Goal: Use online tool/utility: Utilize a website feature to perform a specific function

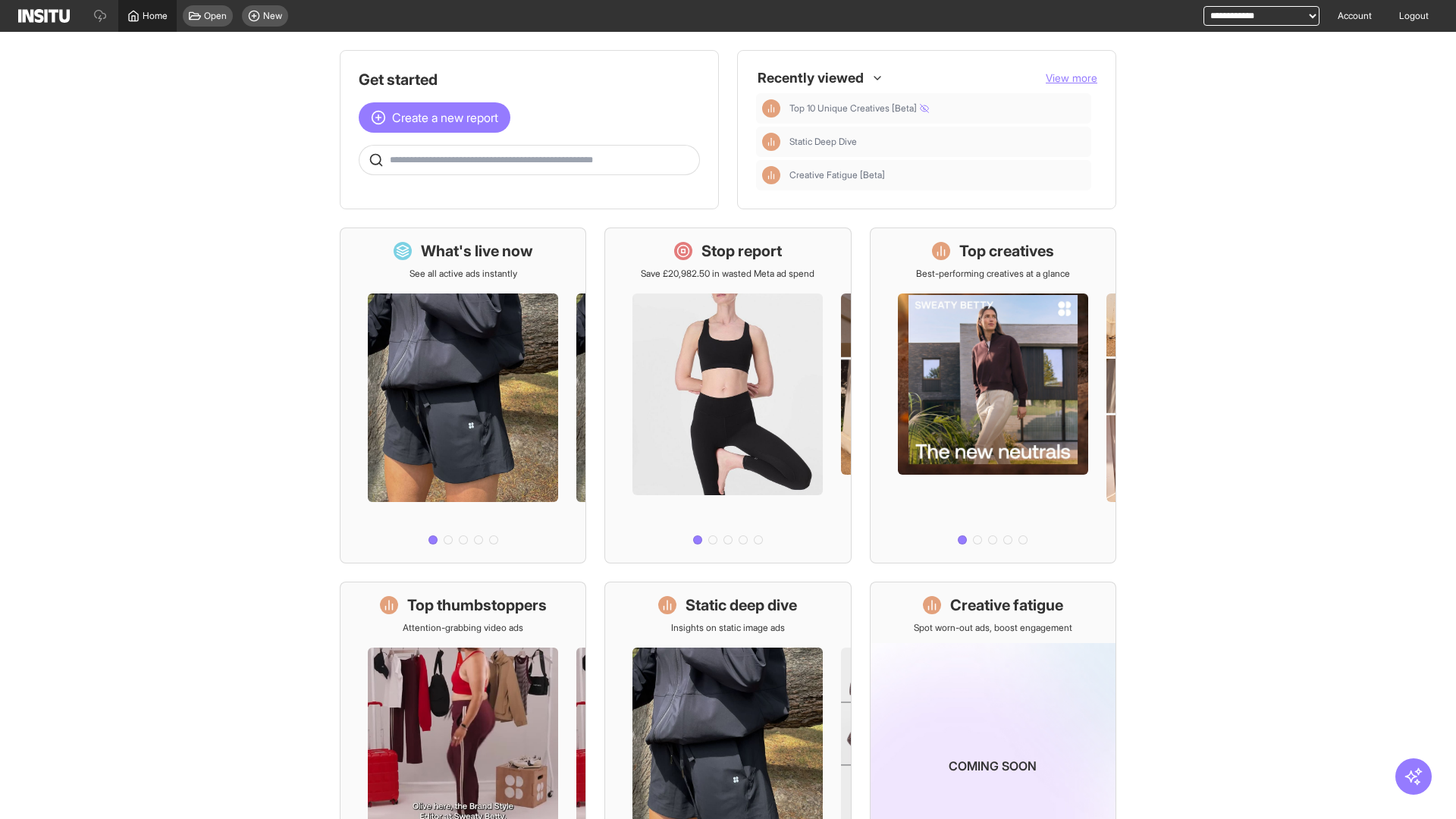
click at [147, 16] on span "Home" at bounding box center [155, 15] width 25 height 12
click at [438, 109] on span "Create a new report" at bounding box center [445, 117] width 106 height 18
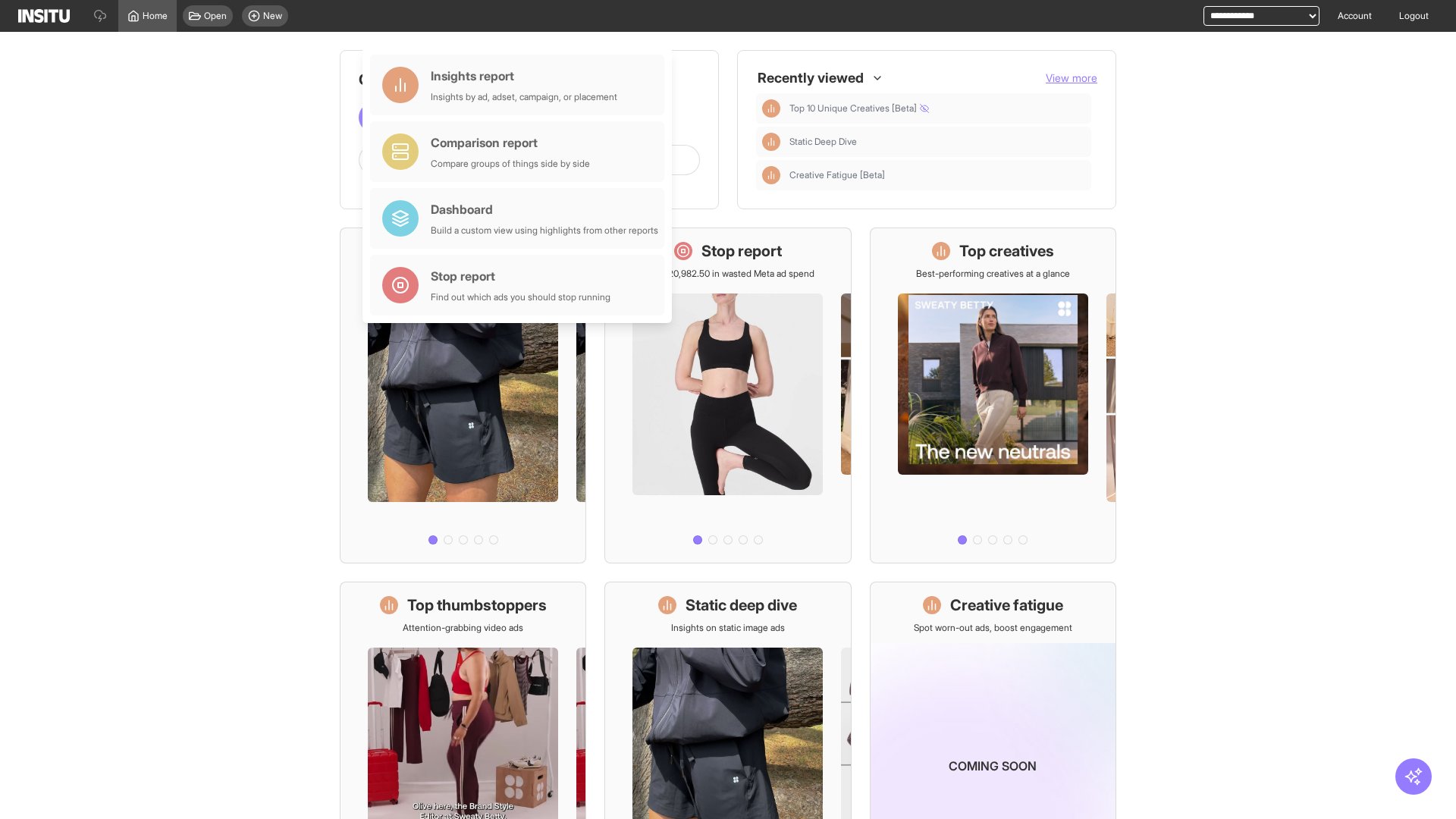
scroll to position [71, 0]
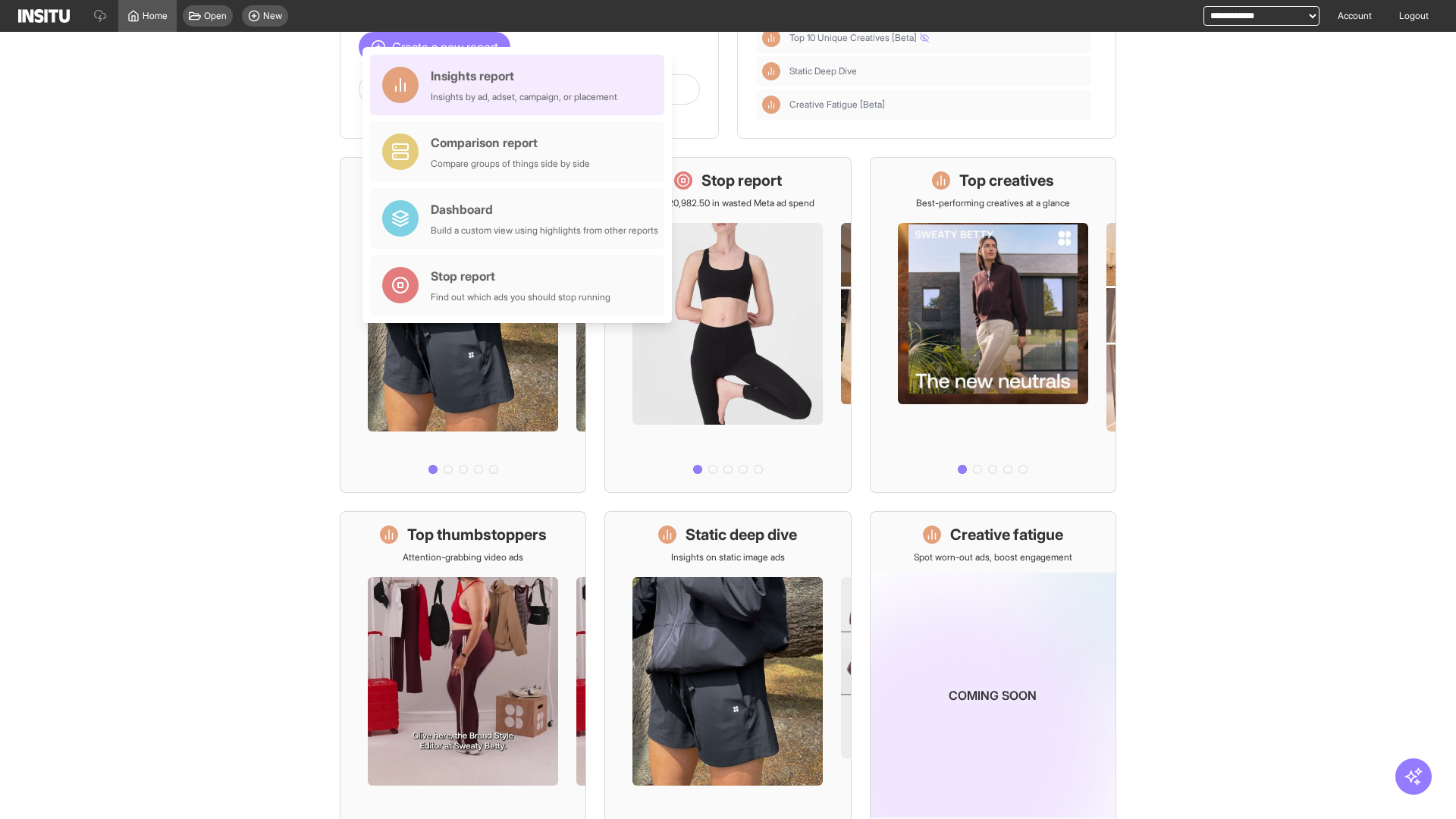
click at [521, 85] on div "Insights report Insights by ad, adset, campaign, or placement" at bounding box center [525, 85] width 187 height 36
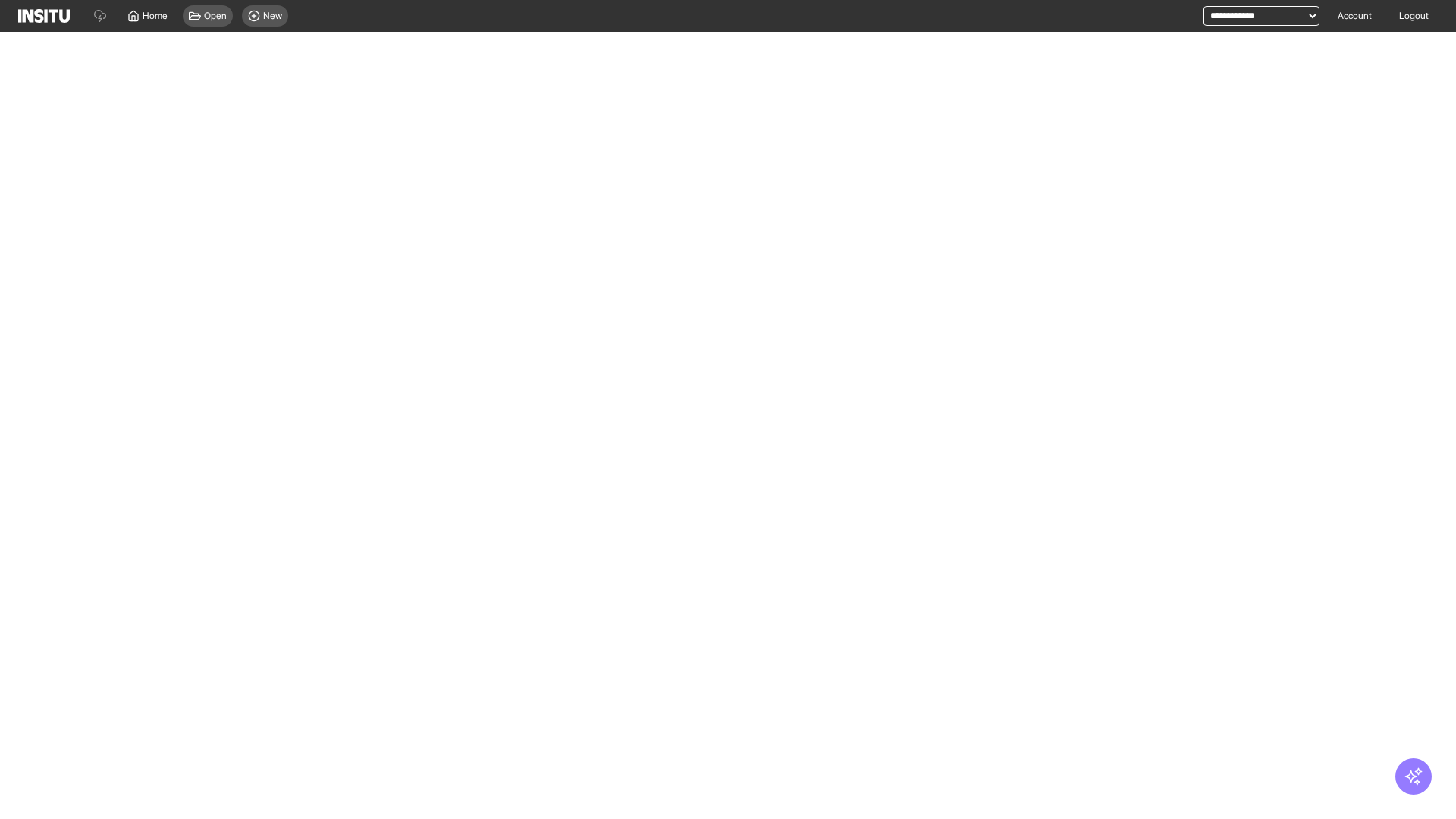
select select "**"
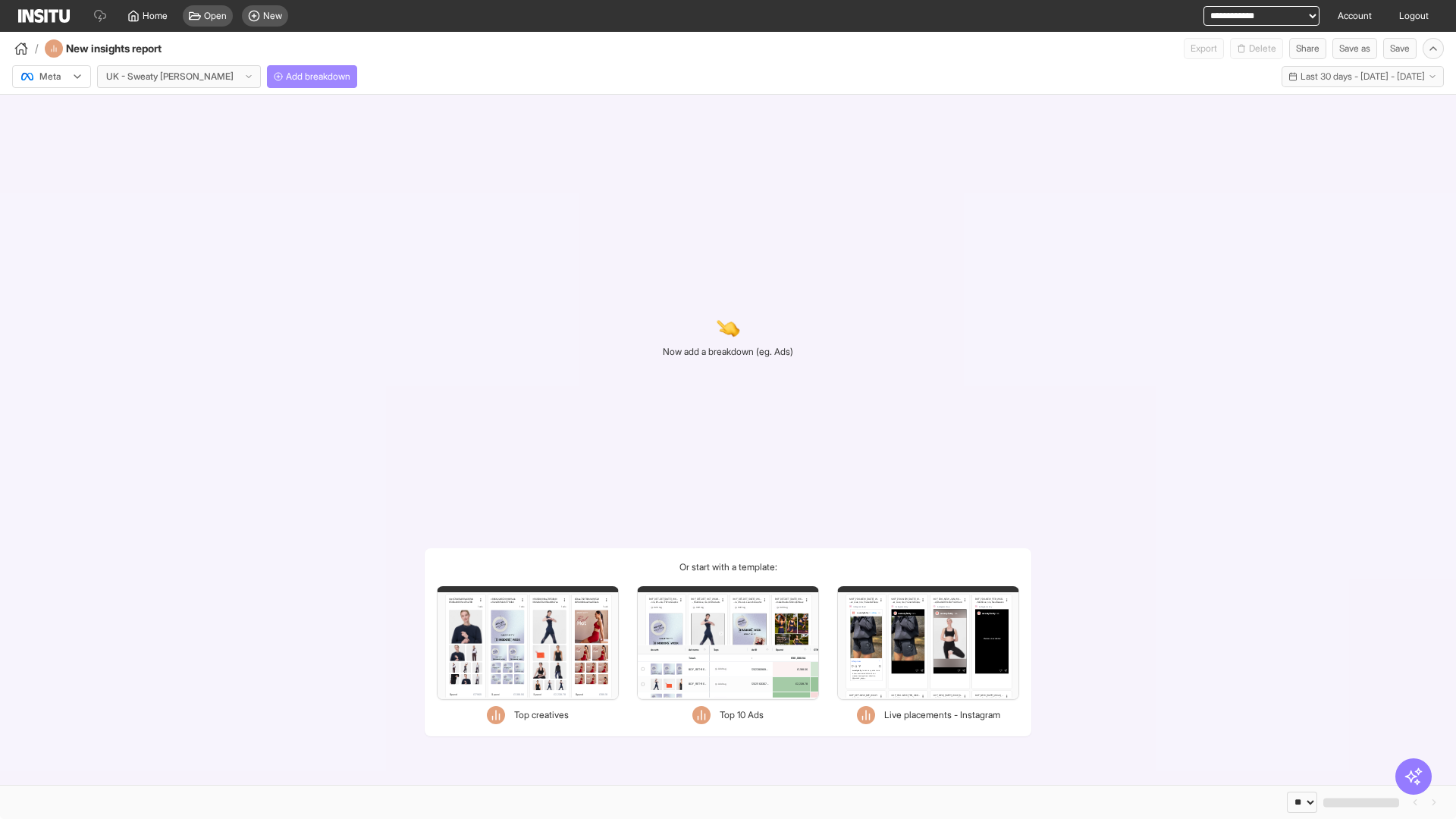
click at [286, 76] on span "Add breakdown" at bounding box center [319, 76] width 65 height 12
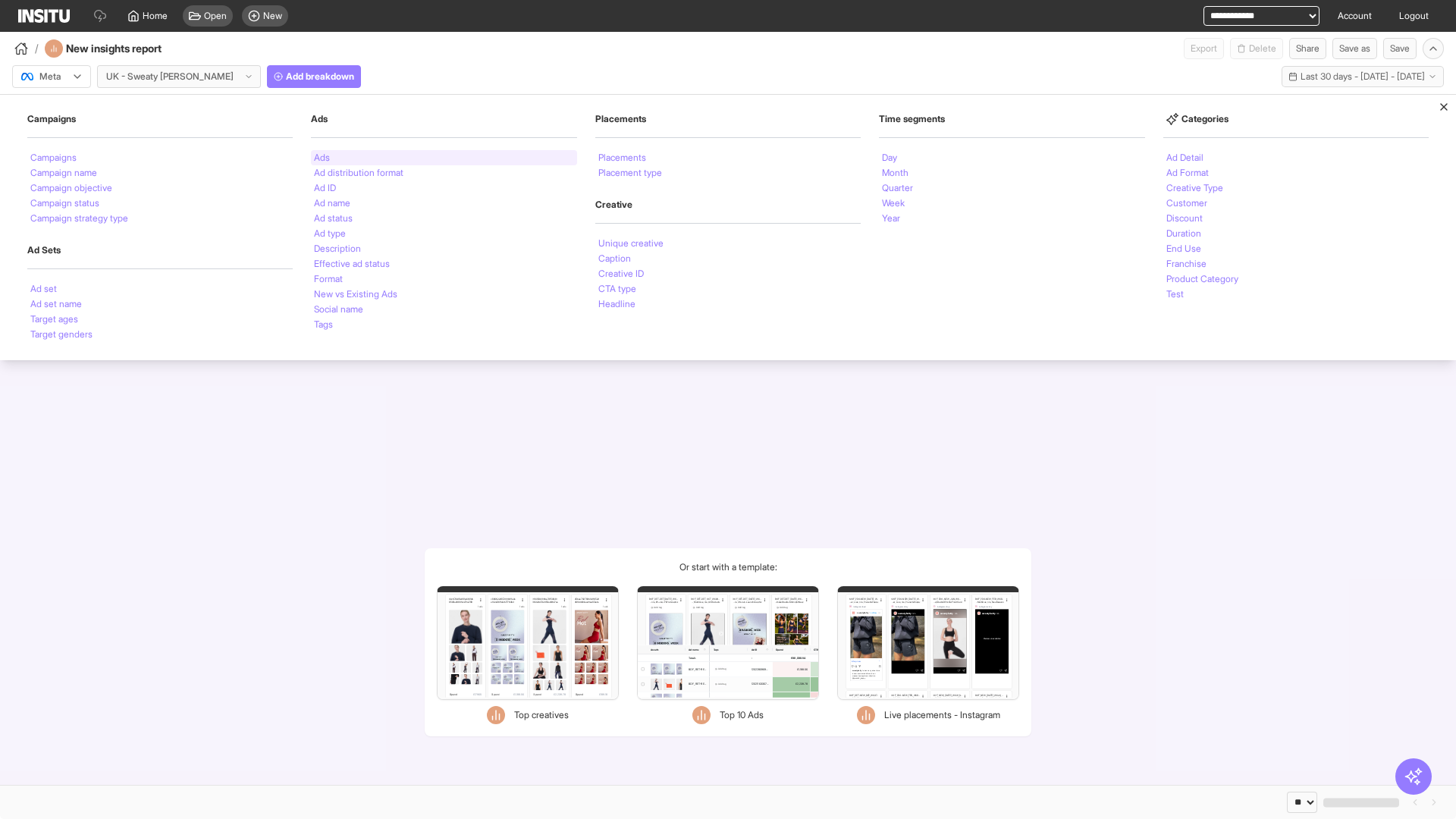
click at [322, 158] on li "Ads" at bounding box center [322, 158] width 16 height 10
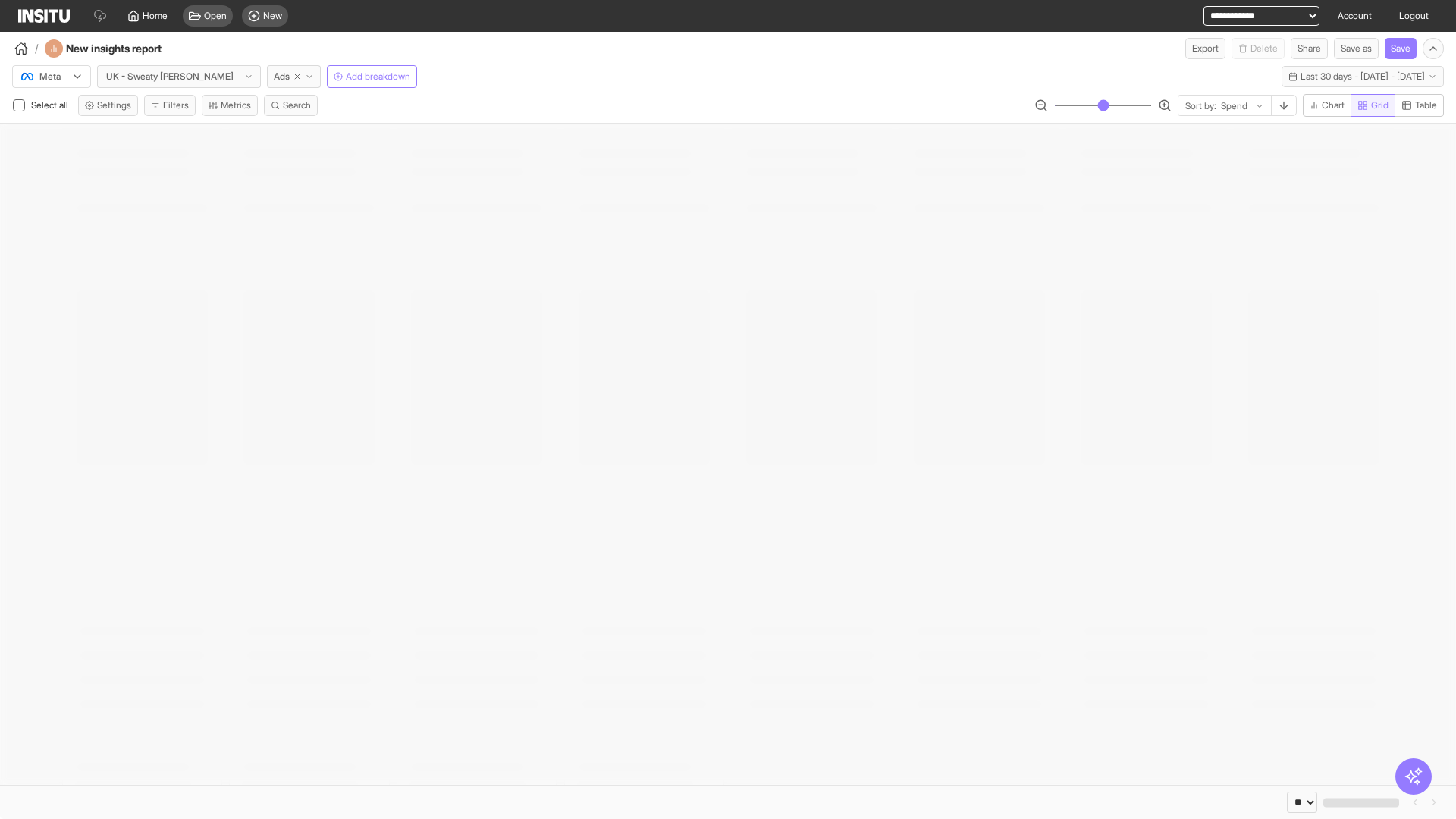
click at [1371, 105] on span "Grid" at bounding box center [1380, 105] width 17 height 12
